Goal: Feedback & Contribution: Submit feedback/report problem

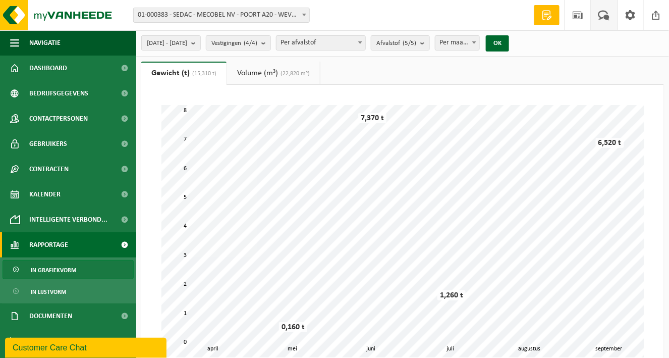
click at [609, 13] on span at bounding box center [604, 15] width 17 height 30
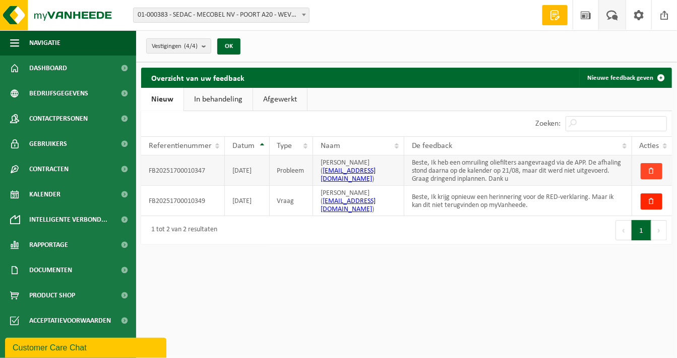
click at [653, 170] on span "button" at bounding box center [652, 170] width 7 height 7
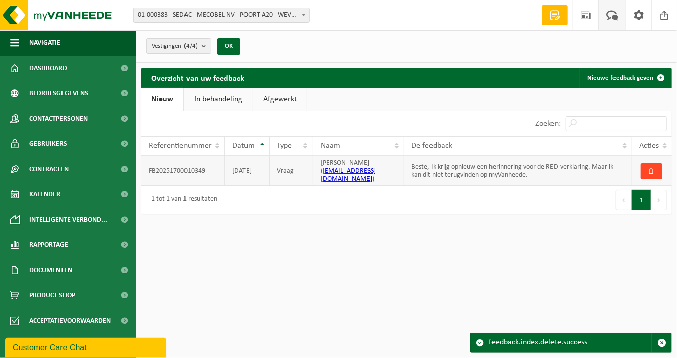
click at [656, 167] on button "button" at bounding box center [652, 171] width 22 height 16
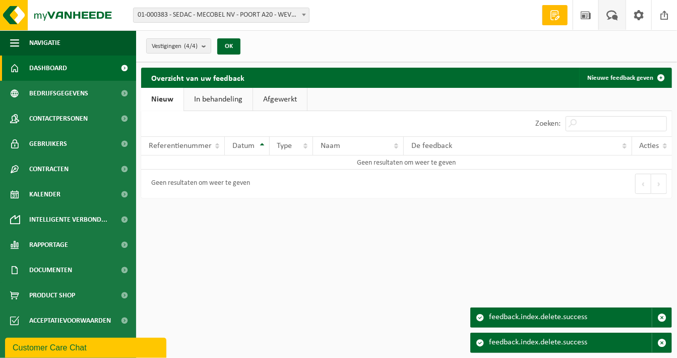
click at [47, 65] on span "Dashboard" at bounding box center [48, 67] width 38 height 25
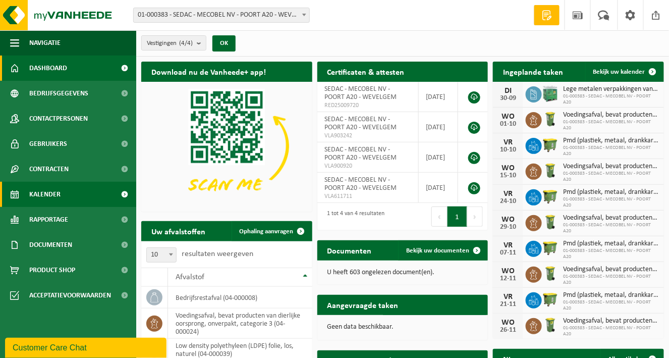
click at [104, 194] on link "Kalender" at bounding box center [68, 194] width 136 height 25
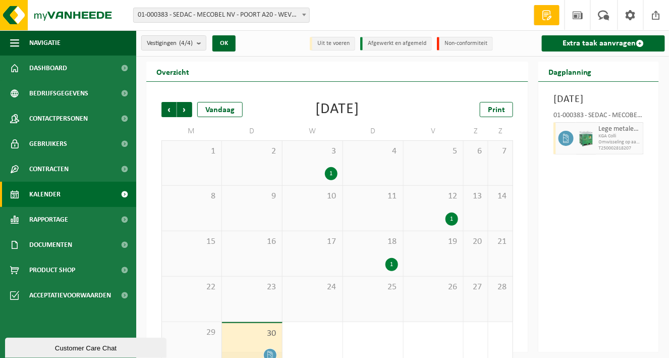
scroll to position [20, 0]
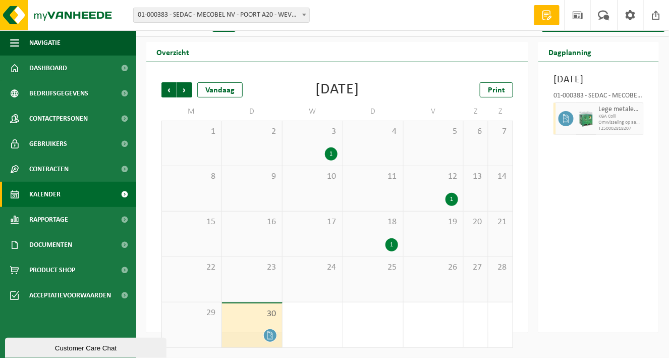
click at [333, 152] on div "1" at bounding box center [331, 153] width 13 height 13
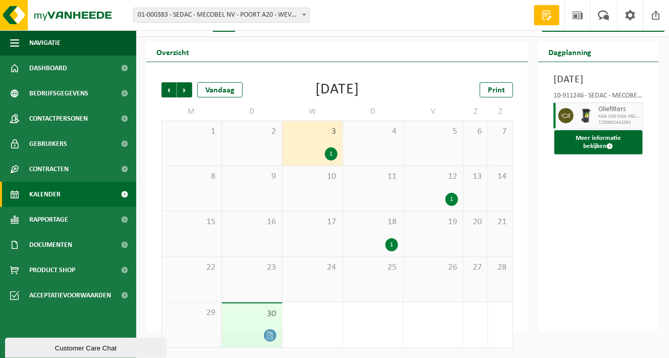
click at [427, 196] on div "1" at bounding box center [434, 199] width 50 height 13
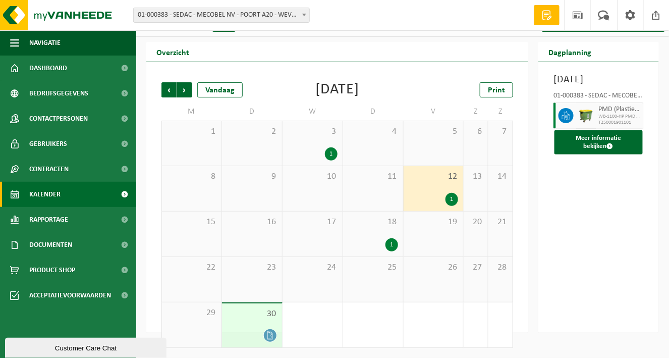
click at [382, 239] on div "1" at bounding box center [373, 244] width 50 height 13
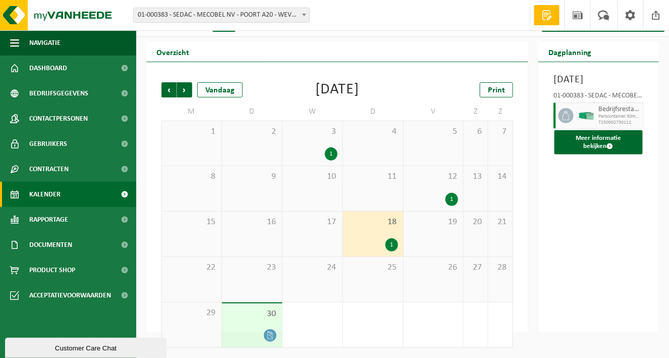
click at [440, 273] on div "26" at bounding box center [433, 279] width 60 height 45
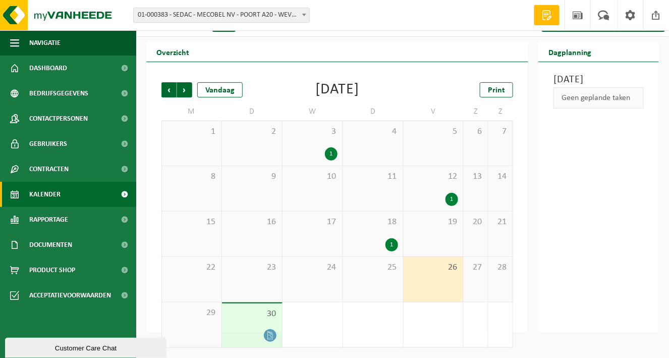
click at [361, 237] on div "18 1" at bounding box center [373, 233] width 60 height 45
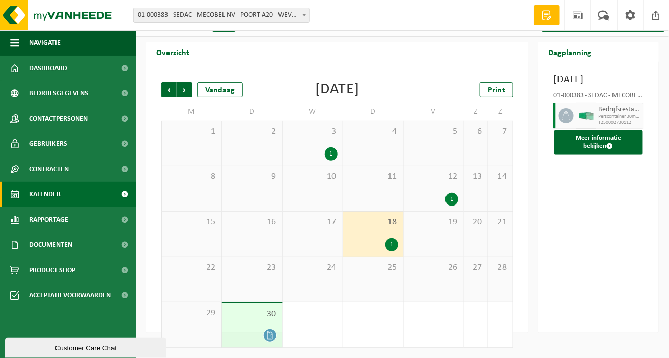
click at [431, 276] on div "26" at bounding box center [433, 279] width 60 height 45
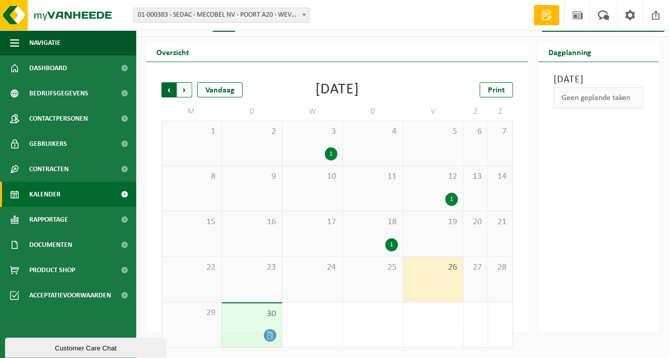
click at [184, 89] on span "Volgende" at bounding box center [184, 89] width 15 height 15
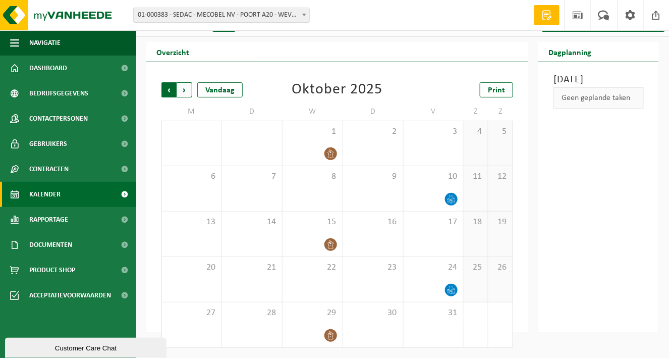
click at [183, 88] on span "Volgende" at bounding box center [184, 89] width 15 height 15
click at [168, 88] on span "Vorige" at bounding box center [168, 89] width 15 height 15
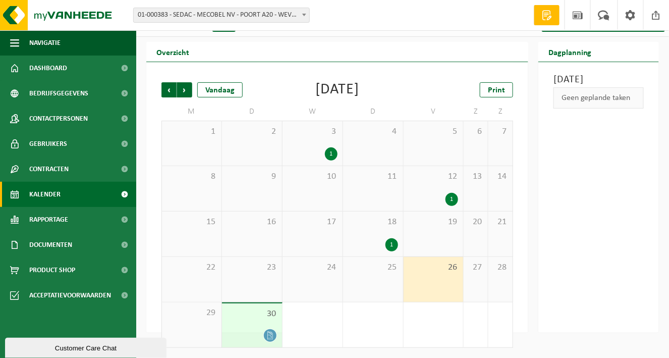
click at [449, 289] on div "26" at bounding box center [433, 279] width 60 height 45
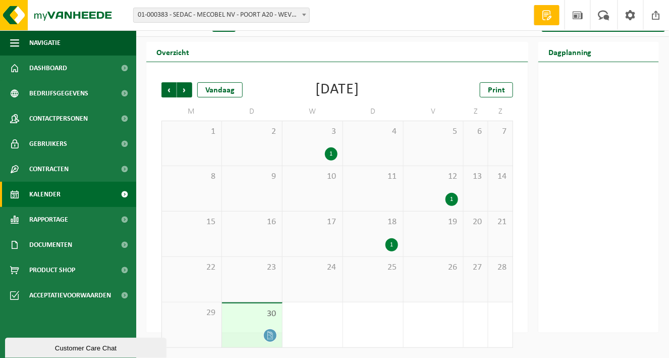
click at [449, 289] on div "26" at bounding box center [433, 279] width 60 height 45
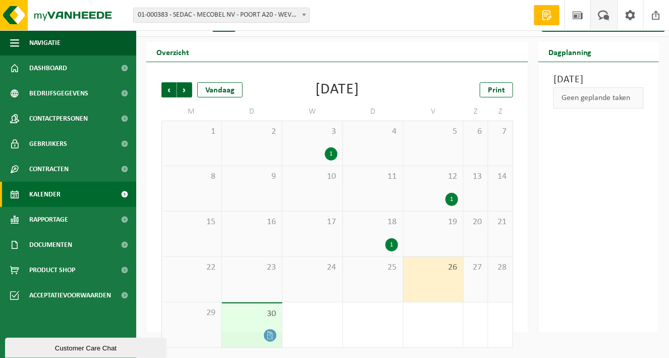
click at [600, 17] on span at bounding box center [604, 15] width 17 height 30
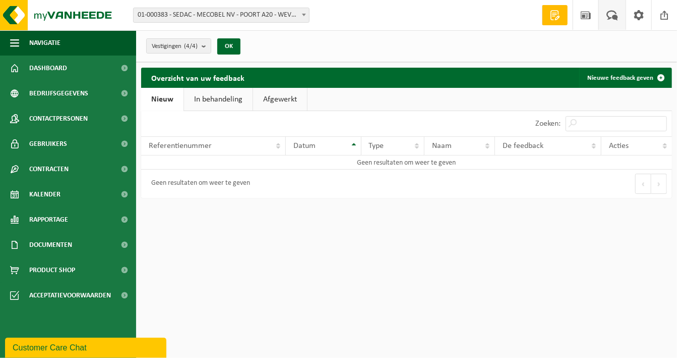
click at [553, 18] on span at bounding box center [555, 15] width 15 height 10
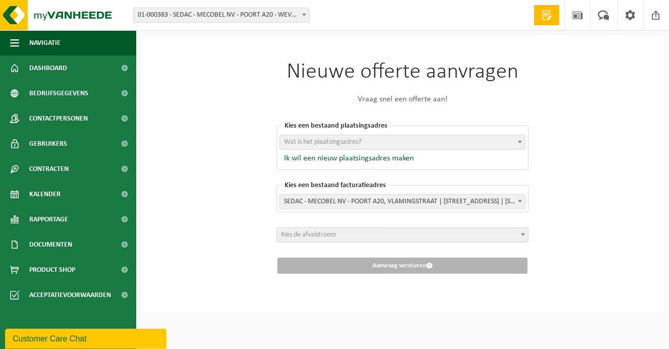
click at [318, 141] on span "Wat is het plaatsingsadres?" at bounding box center [322, 142] width 77 height 8
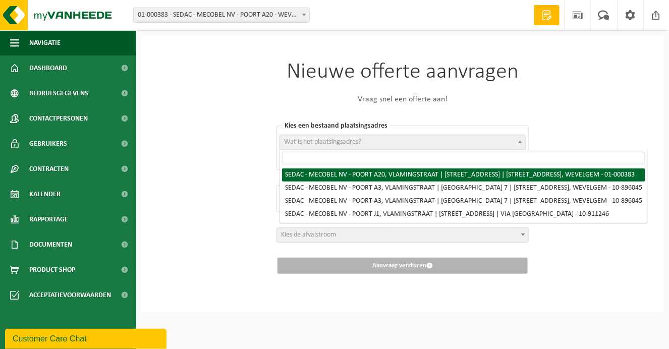
select select "13377"
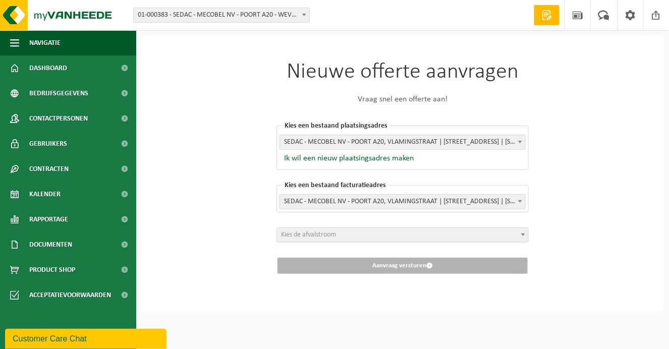
click at [362, 237] on span "Kies de afvalstroom" at bounding box center [402, 235] width 251 height 14
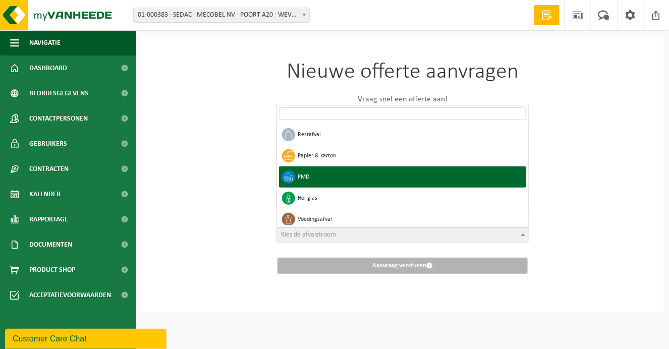
select select "5"
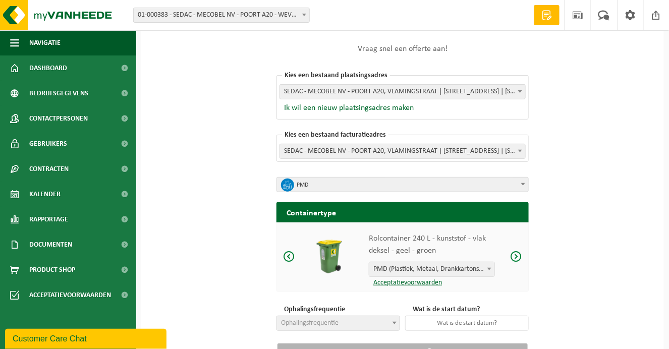
scroll to position [96, 0]
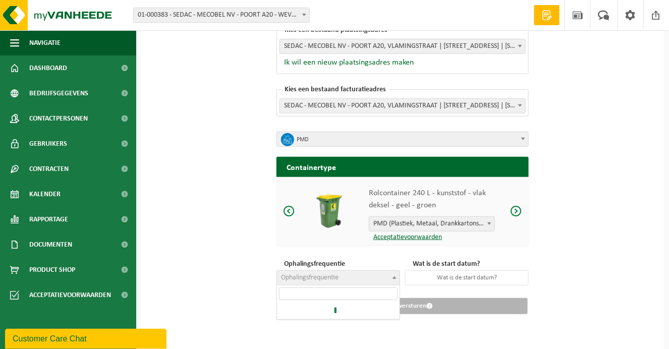
click at [394, 278] on b at bounding box center [394, 277] width 4 height 3
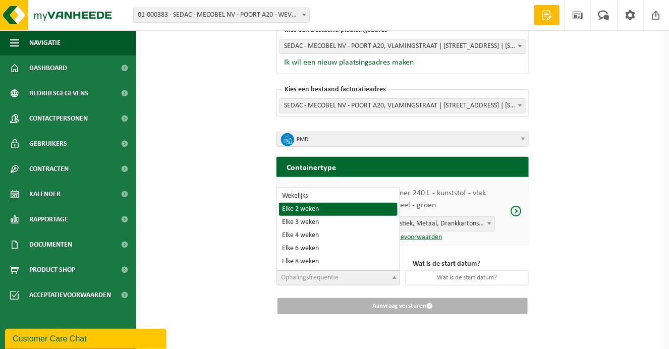
select select "11"
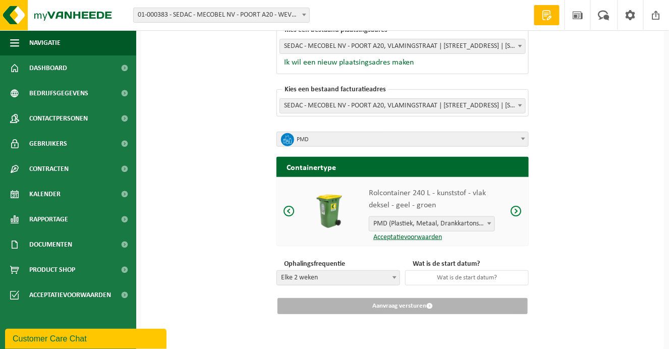
scroll to position [0, 0]
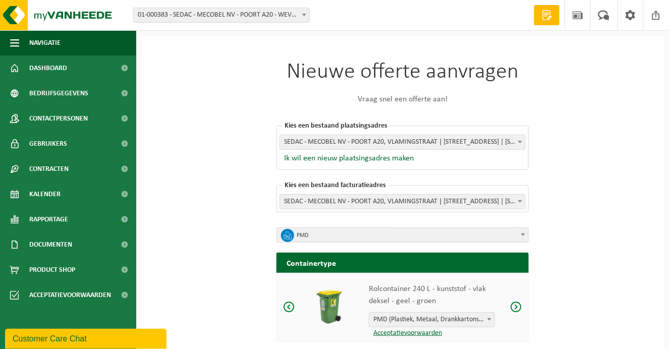
click at [550, 15] on span at bounding box center [546, 15] width 15 height 10
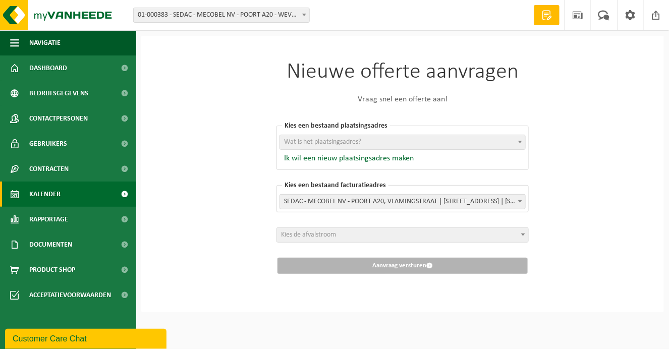
click at [51, 198] on span "Kalender" at bounding box center [44, 194] width 31 height 25
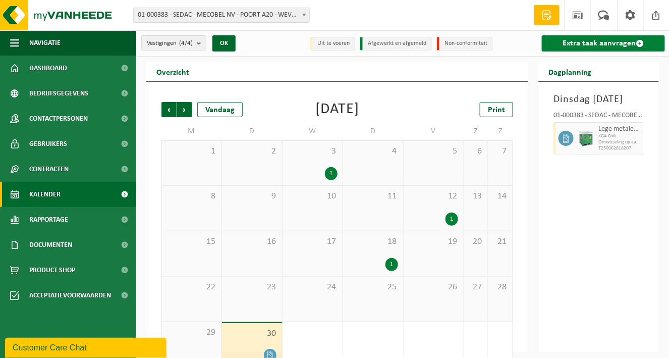
click at [600, 38] on link "Extra taak aanvragen" at bounding box center [603, 43] width 123 height 16
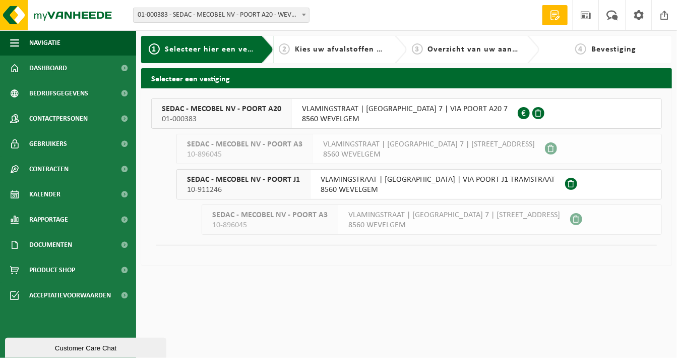
click at [361, 109] on span "VLAMINGSTRAAT | INDUSTRIEZONE ZUID 7 | VIA POORT A20 7" at bounding box center [405, 109] width 206 height 10
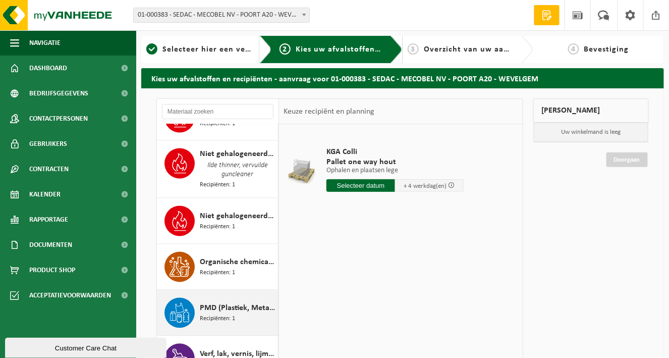
click at [238, 302] on span "PMD (Plastiek, Metaal, Drankkartons) (bedrijven)" at bounding box center [238, 308] width 76 height 12
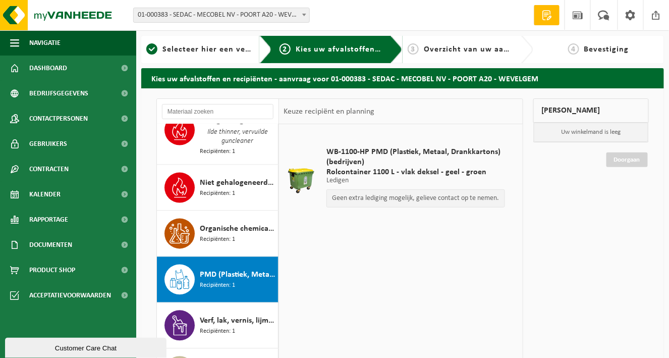
click at [372, 202] on p "Geen extra lediging mogelijk, gelieve contact op te nemen." at bounding box center [415, 198] width 167 height 7
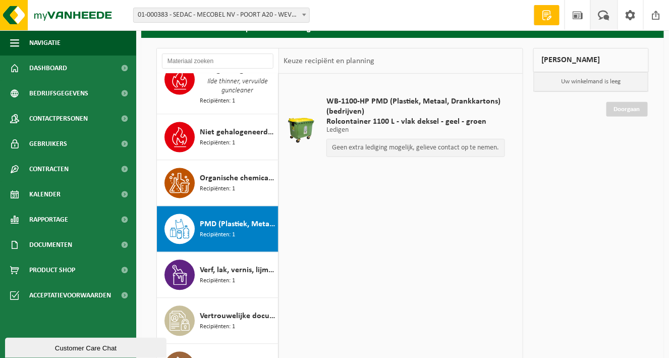
click at [607, 15] on span at bounding box center [604, 15] width 17 height 30
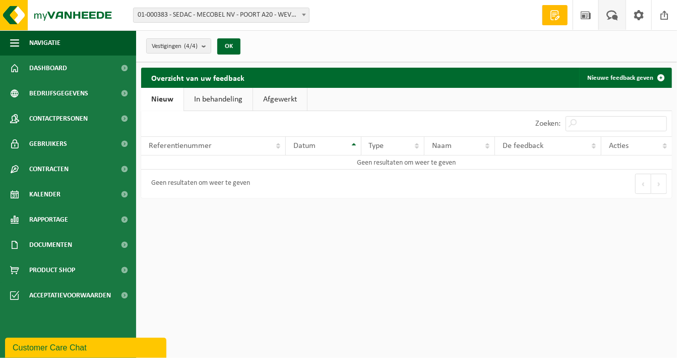
click at [158, 101] on link "Nieuw" at bounding box center [162, 99] width 42 height 23
click at [660, 76] on span at bounding box center [661, 78] width 20 height 20
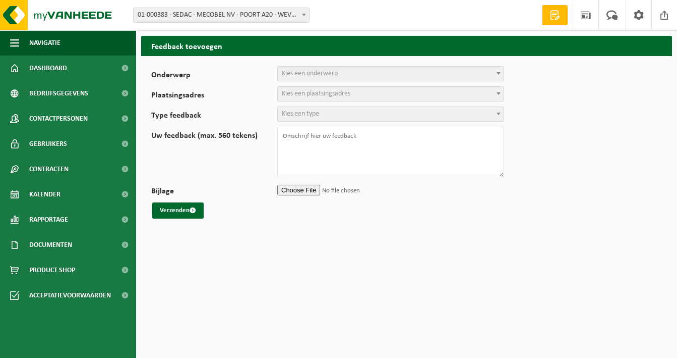
select select
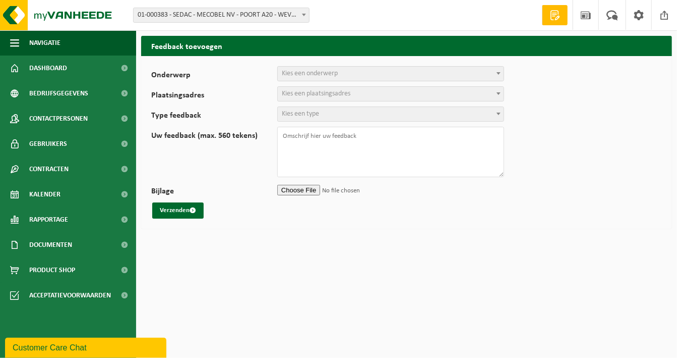
click at [300, 71] on span "Kies een onderwerp" at bounding box center [310, 74] width 56 height 8
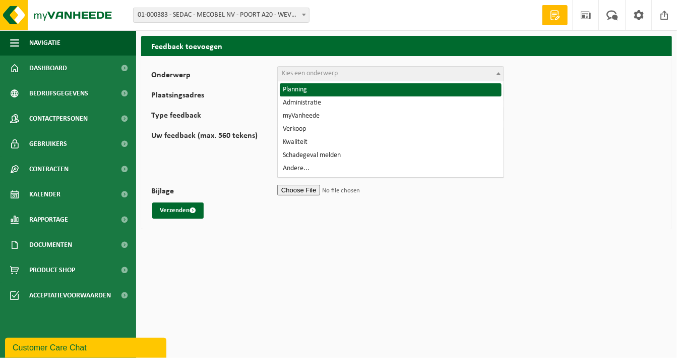
select select "1"
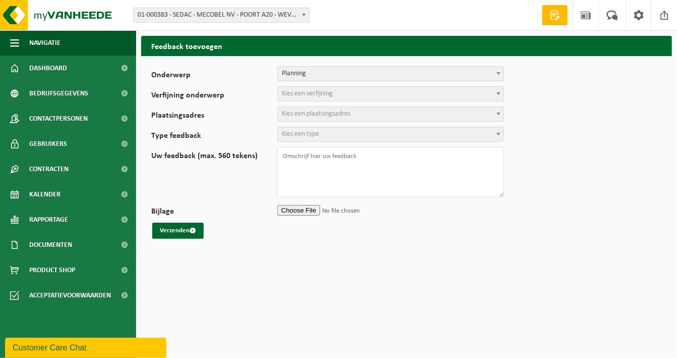
click at [321, 93] on span "Kies een verfijning" at bounding box center [307, 94] width 51 height 8
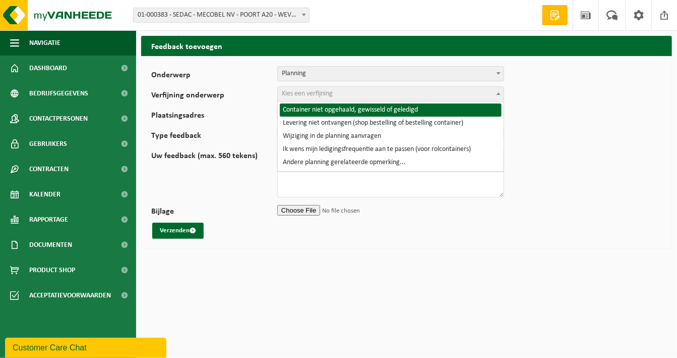
select select "2"
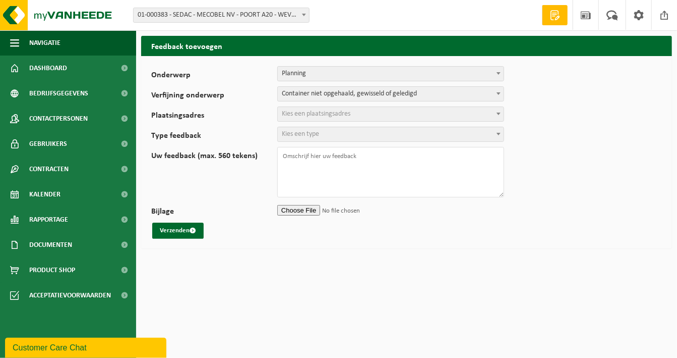
click at [325, 113] on span "Kies een plaatsingsadres" at bounding box center [316, 114] width 69 height 8
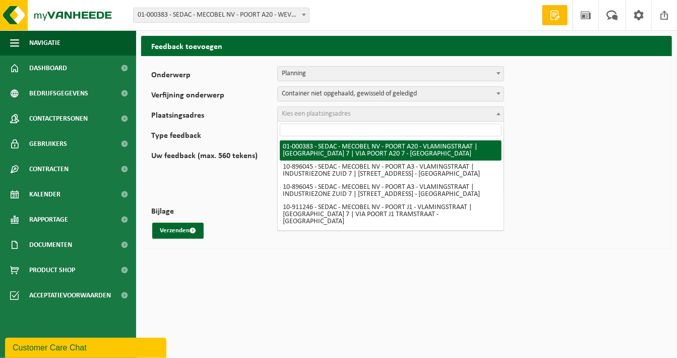
select select "13377"
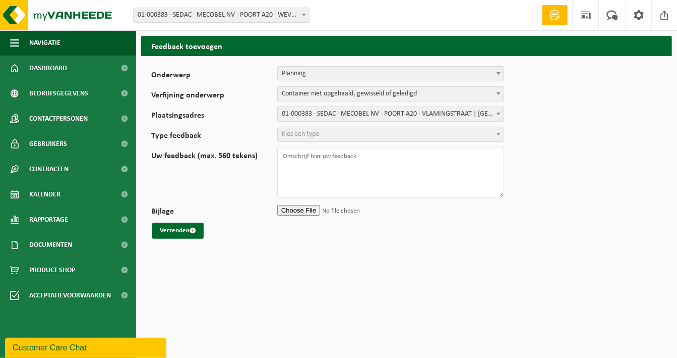
click at [327, 136] on span "Kies een type" at bounding box center [391, 134] width 226 height 14
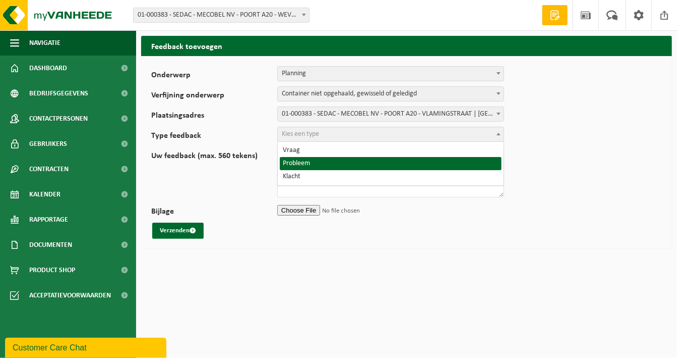
select select "ISS"
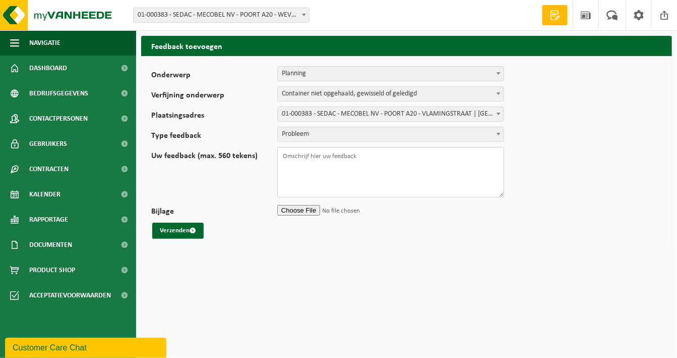
click at [323, 161] on textarea "Uw feedback (max. 560 tekens)" at bounding box center [390, 172] width 227 height 50
type textarea "Beste, PMD wordt normaal iedere 2 weken opgehaald. Op 26/09 werd dit niet uitge…"
drag, startPoint x: 365, startPoint y: 178, endPoint x: 388, endPoint y: 185, distance: 23.8
click at [366, 178] on textarea "Beste, PMD wordt normaal iedere 2 weken opgehaald. Op 26/09 werd dit niet uitge…" at bounding box center [390, 172] width 227 height 50
click at [162, 231] on button "Verzenden" at bounding box center [177, 230] width 51 height 16
